Goal: Find specific page/section: Find specific page/section

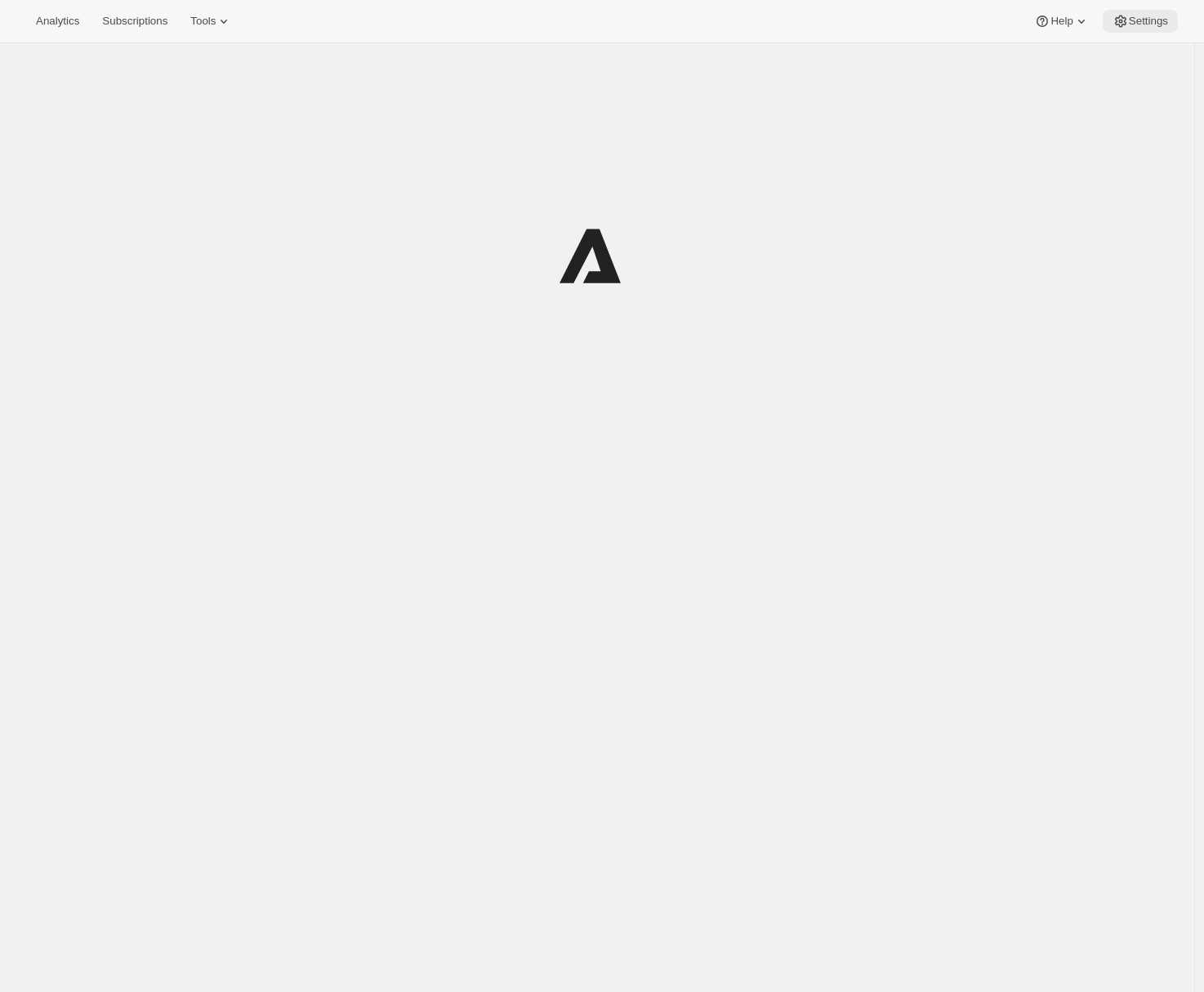
click at [1133, 26] on span "Settings" at bounding box center [1148, 22] width 39 height 13
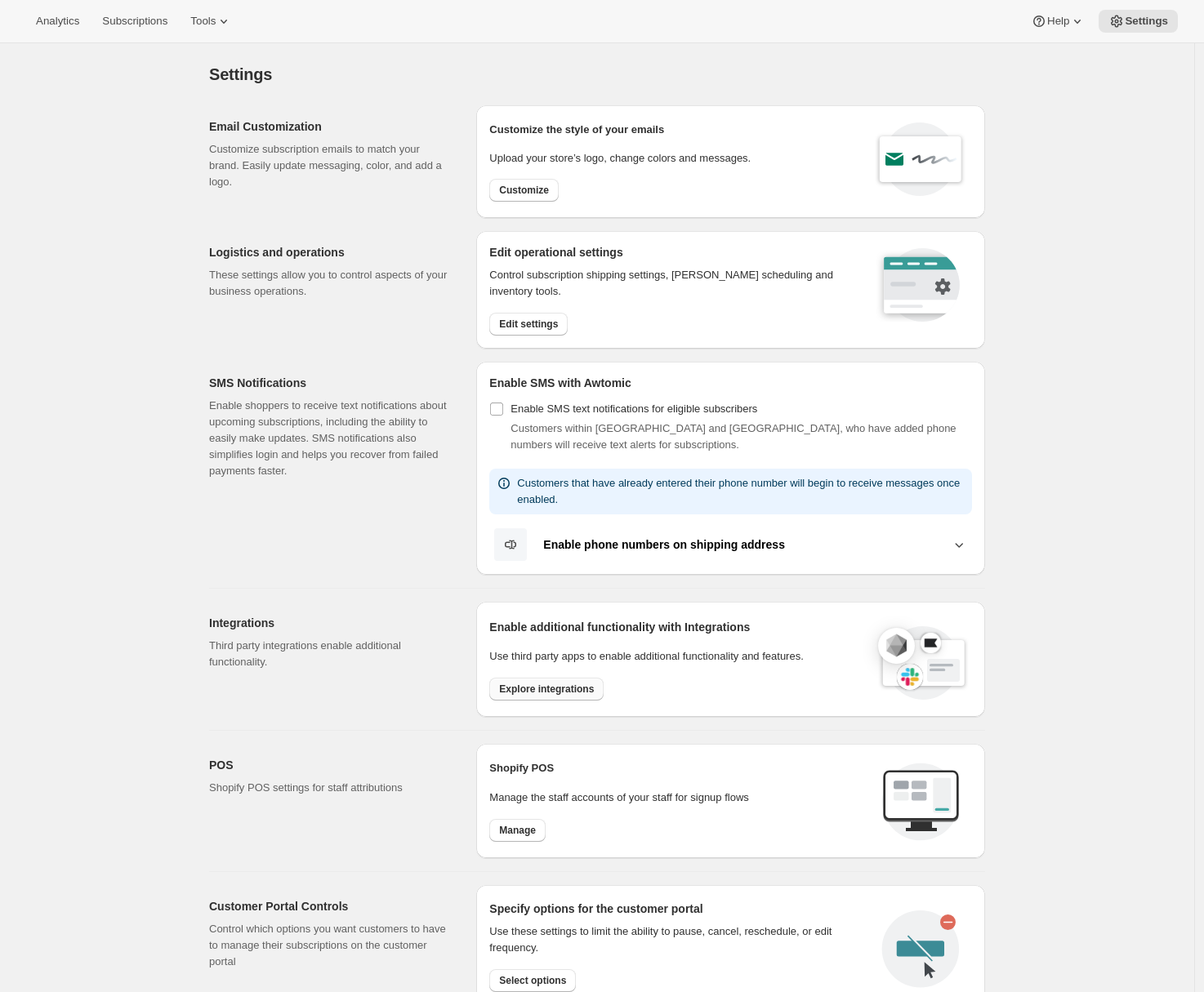
click at [548, 687] on span "Explore integrations" at bounding box center [546, 689] width 95 height 13
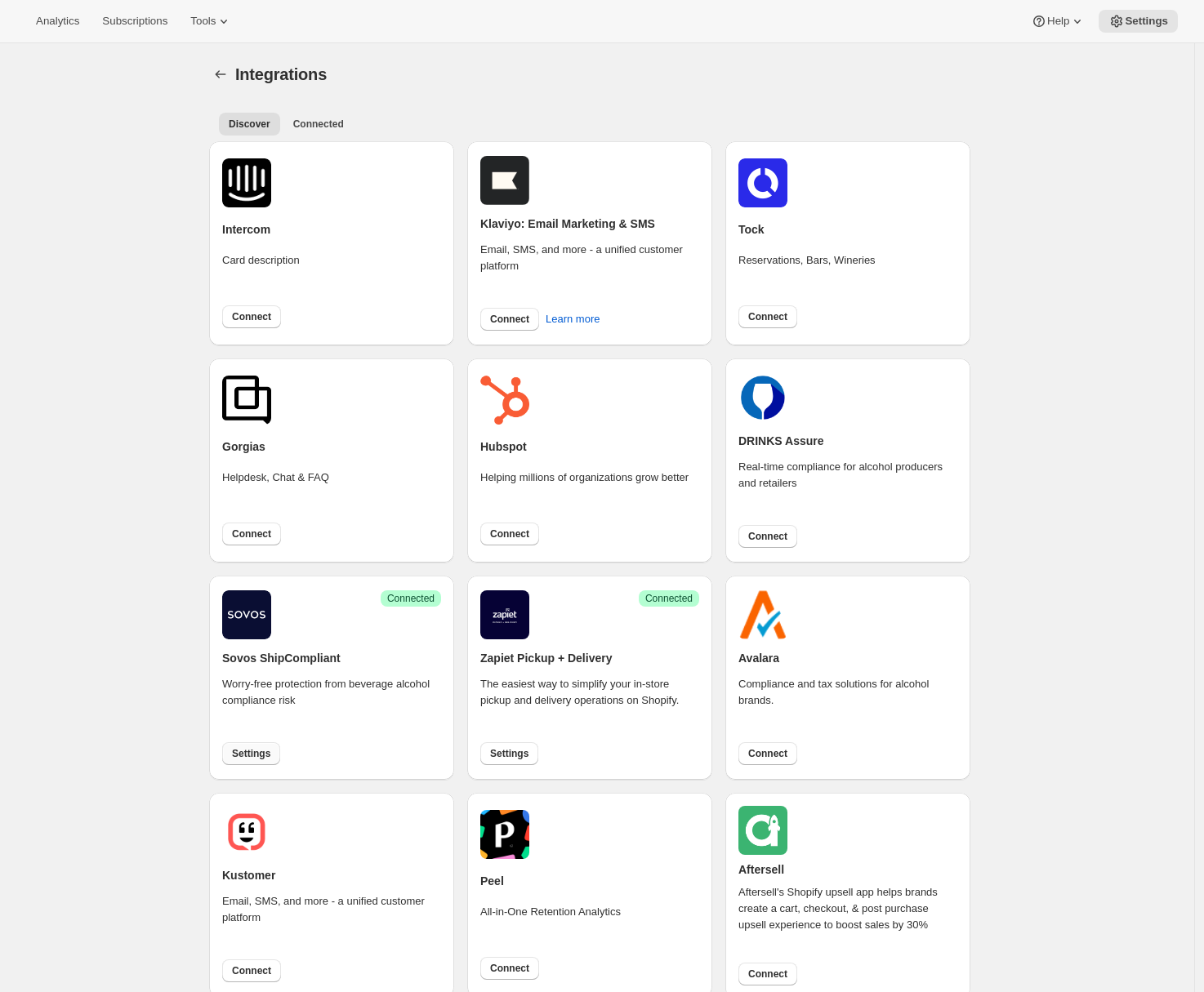
click at [280, 755] on button "Settings" at bounding box center [252, 754] width 58 height 23
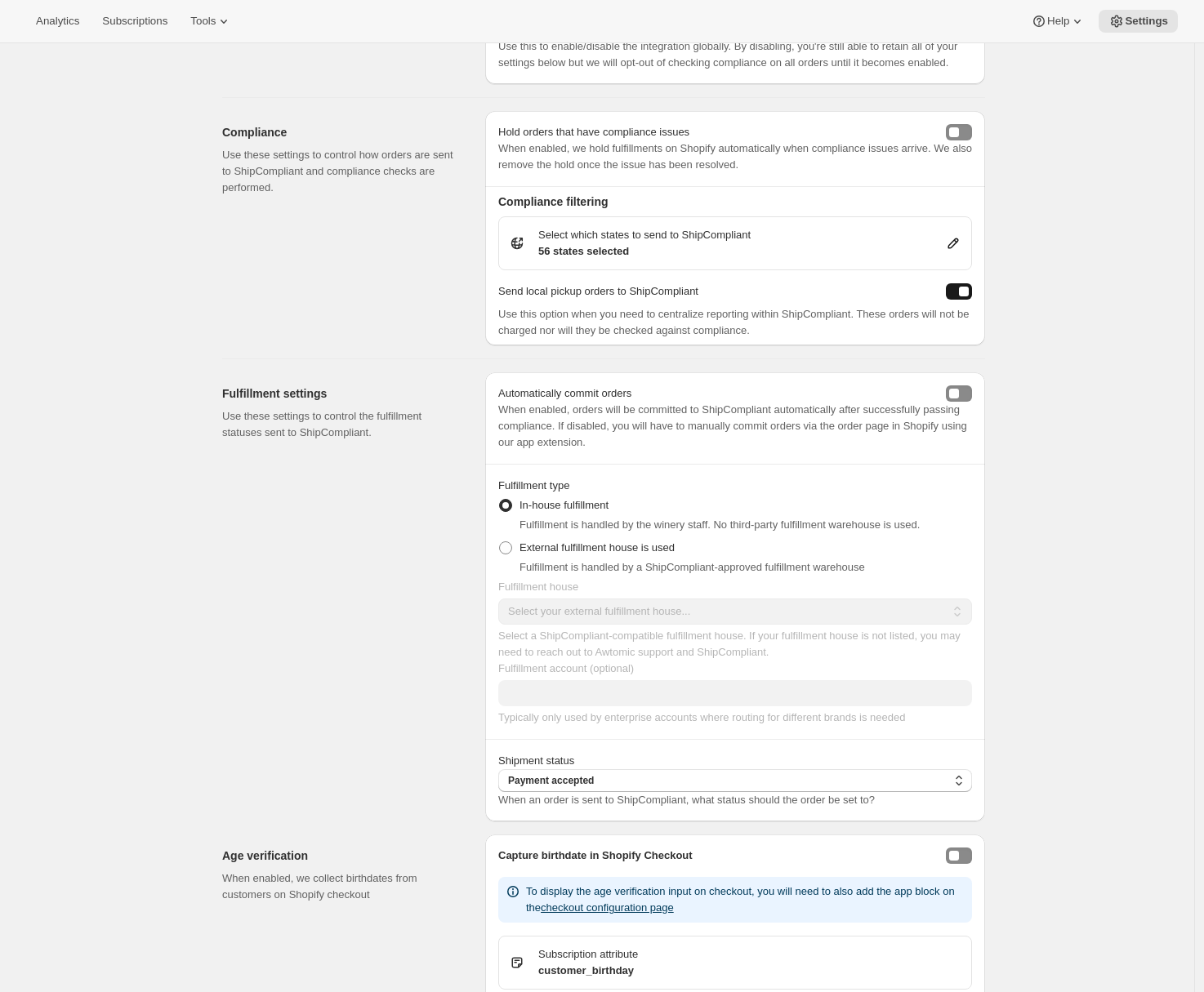
scroll to position [941, 0]
